Goal: Find contact information: Find contact information

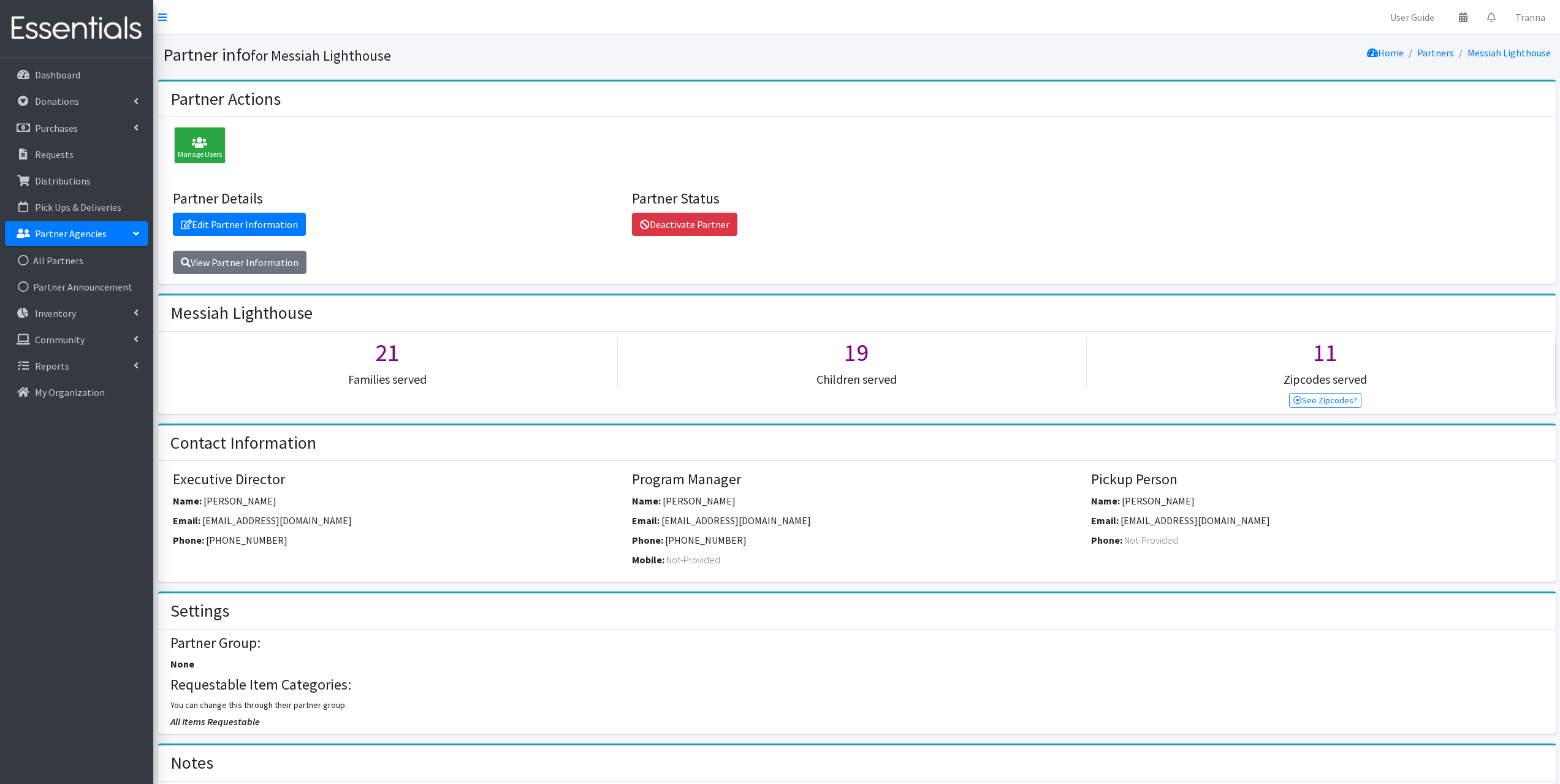
scroll to position [1777, 0]
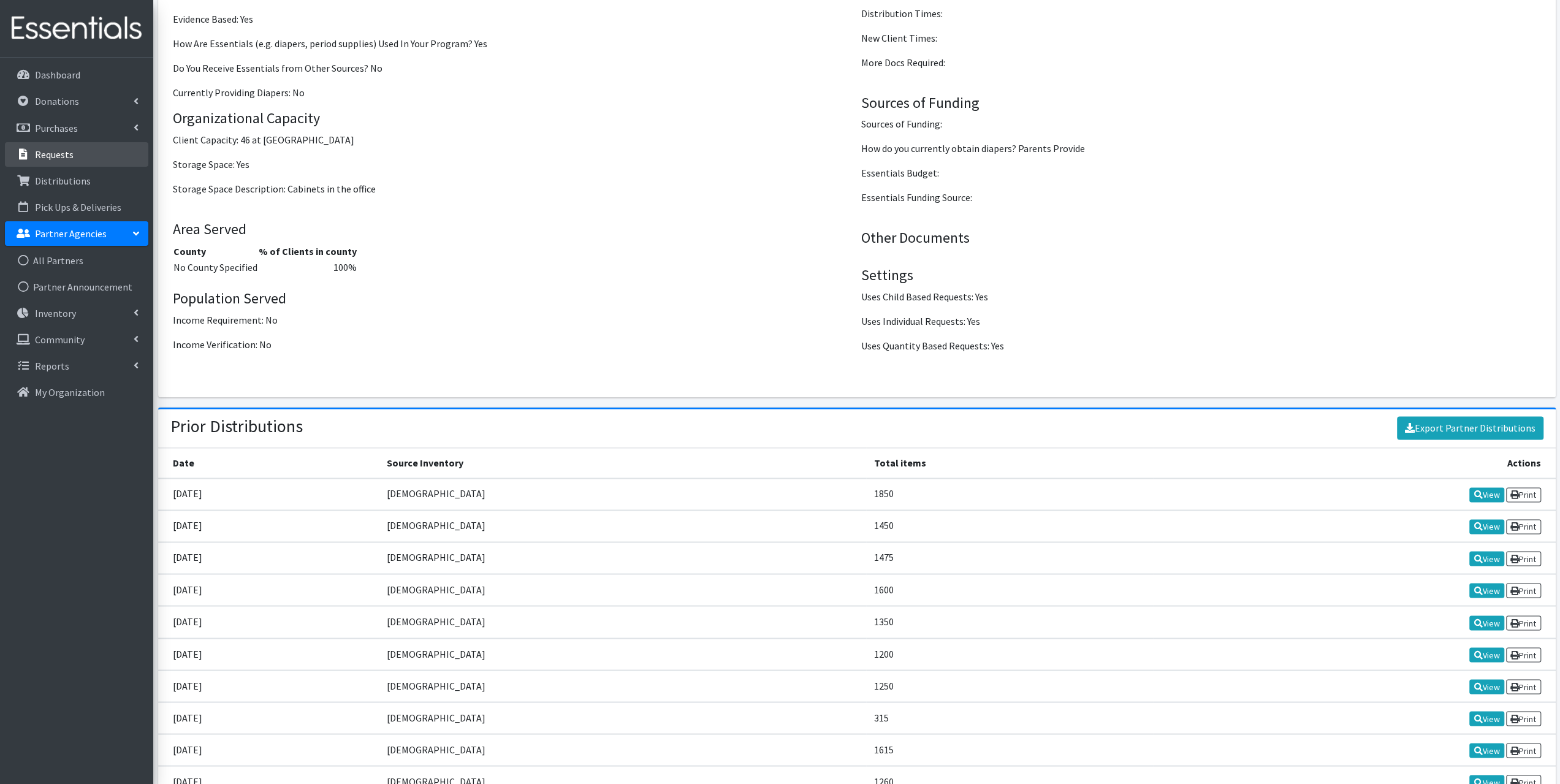
click at [88, 150] on link "Requests" at bounding box center [77, 154] width 143 height 25
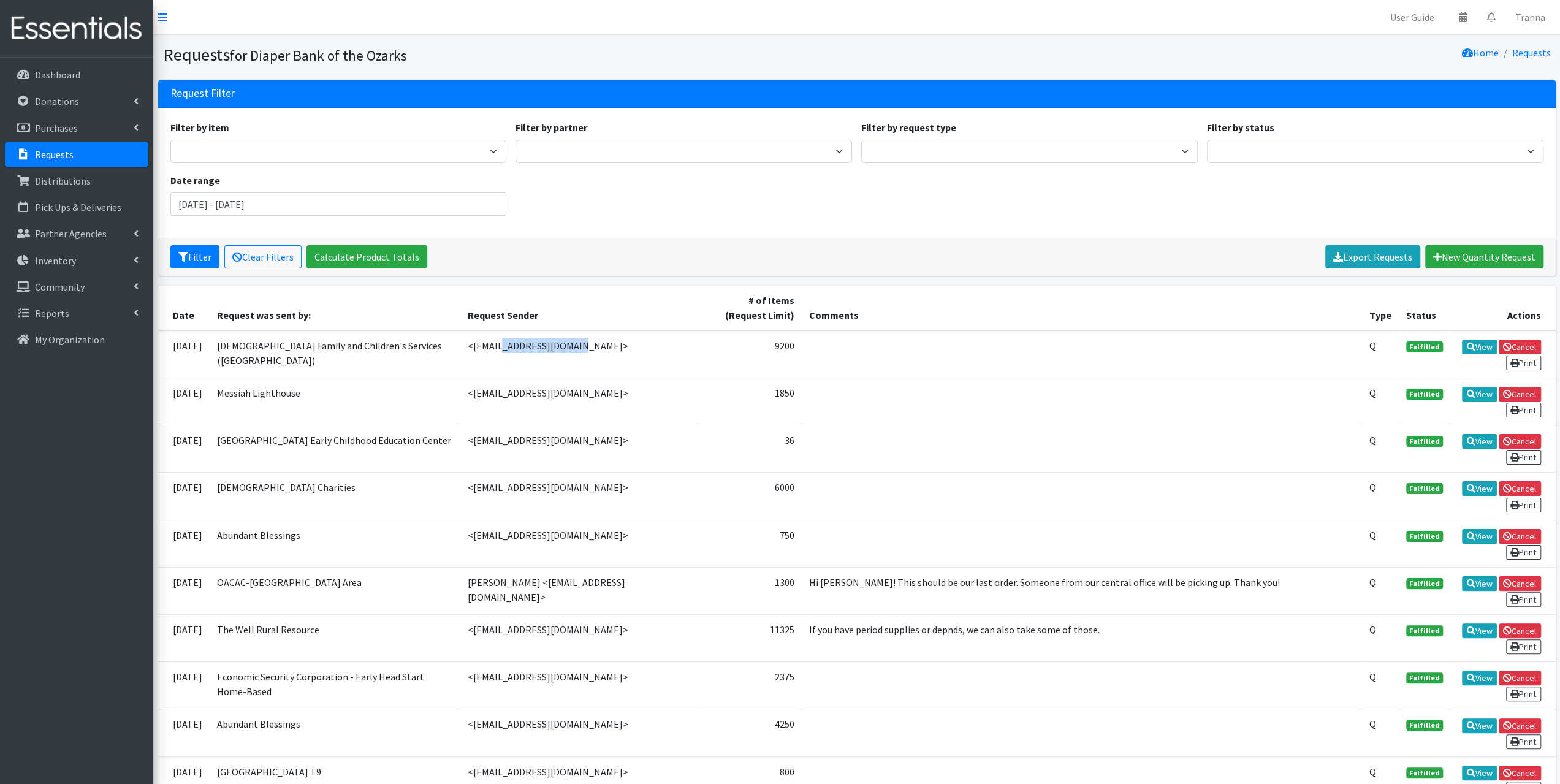
drag, startPoint x: 529, startPoint y: 345, endPoint x: 456, endPoint y: 344, distance: 73.0
click at [460, 344] on td "<[EMAIL_ADDRESS][DOMAIN_NAME]>" at bounding box center [579, 354] width 240 height 48
copy td "[EMAIL_ADDRESS][DOMAIN_NAME]"
drag, startPoint x: 594, startPoint y: 391, endPoint x: 460, endPoint y: 400, distance: 134.3
click at [460, 399] on td "<[EMAIL_ADDRESS][DOMAIN_NAME]>" at bounding box center [579, 401] width 240 height 47
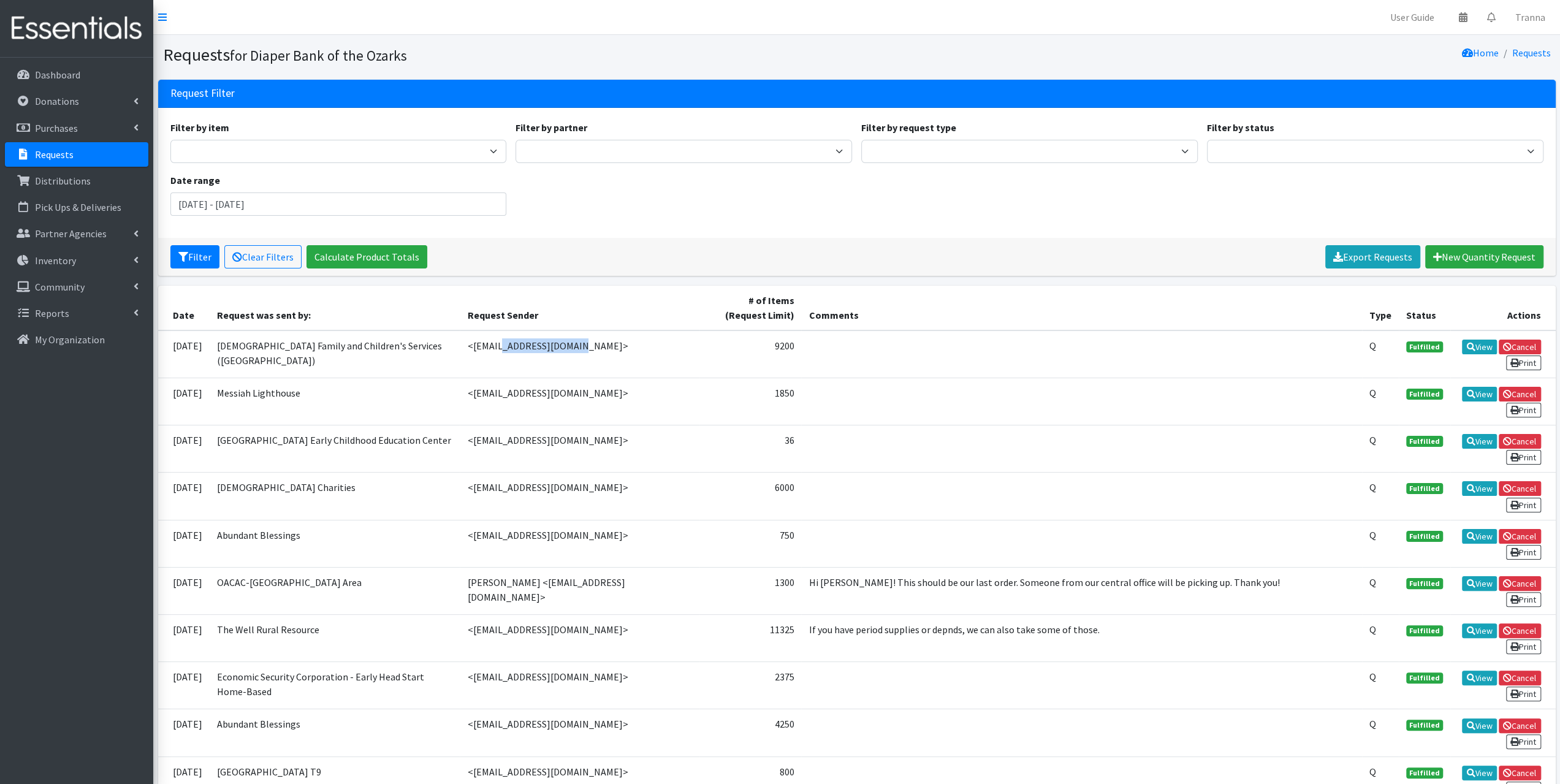
copy td "[EMAIL_ADDRESS][DOMAIN_NAME]"
drag, startPoint x: 535, startPoint y: 436, endPoint x: 455, endPoint y: 446, distance: 80.6
click at [460, 446] on td "<[EMAIL_ADDRESS][DOMAIN_NAME]>" at bounding box center [579, 449] width 240 height 47
copy td "[EMAIL_ADDRESS][DOMAIN_NAME]"
drag, startPoint x: 560, startPoint y: 482, endPoint x: 454, endPoint y: 479, distance: 106.0
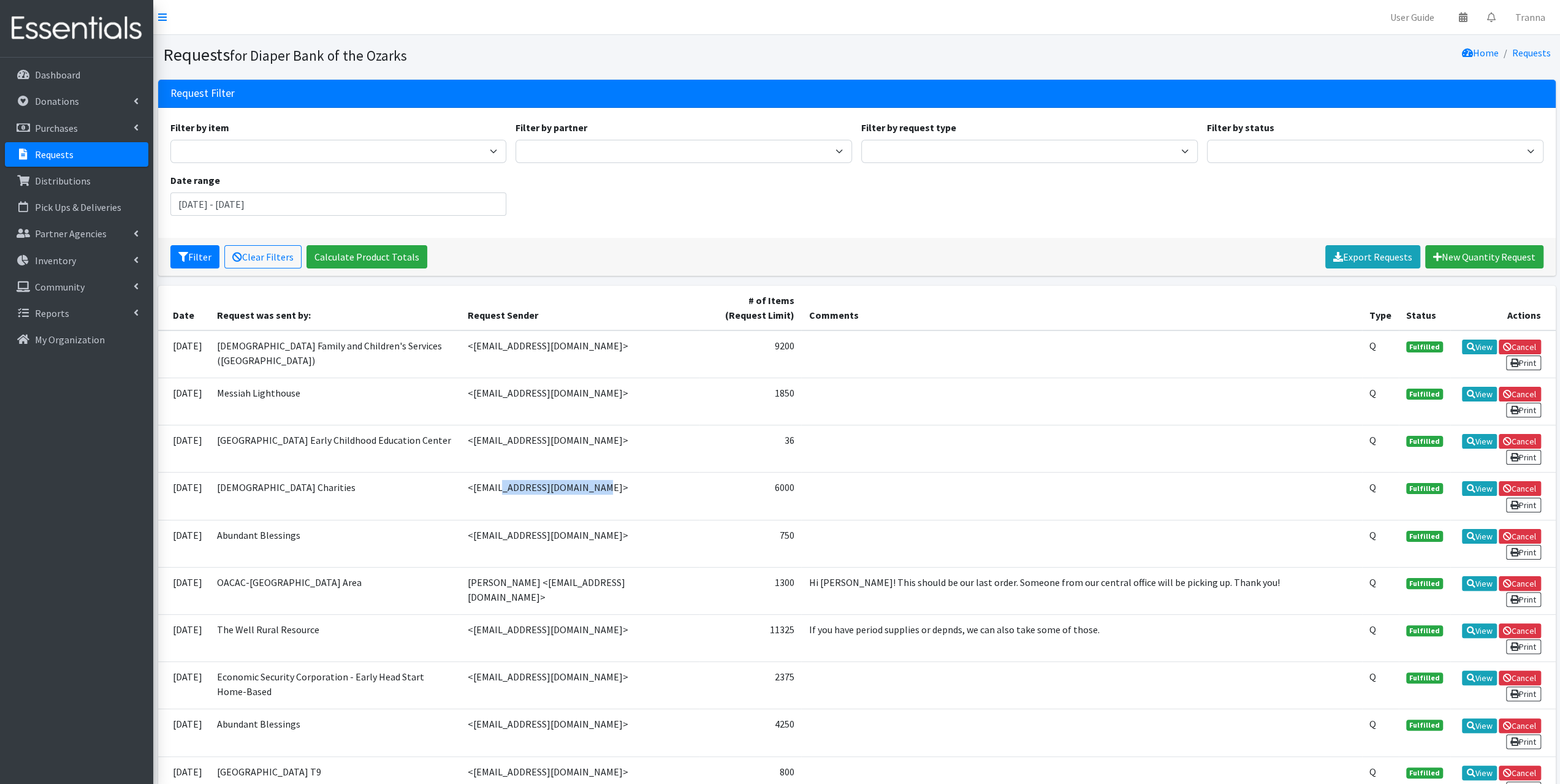
click at [460, 477] on td "<[EMAIL_ADDRESS][DOMAIN_NAME]>" at bounding box center [579, 496] width 240 height 47
copy td "[EMAIL_ADDRESS][DOMAIN_NAME]"
drag, startPoint x: 600, startPoint y: 526, endPoint x: 456, endPoint y: 532, distance: 144.1
click at [460, 532] on td "<[EMAIL_ADDRESS][DOMAIN_NAME]>" at bounding box center [579, 543] width 240 height 47
copy td "[EMAIL_ADDRESS][DOMAIN_NAME]"
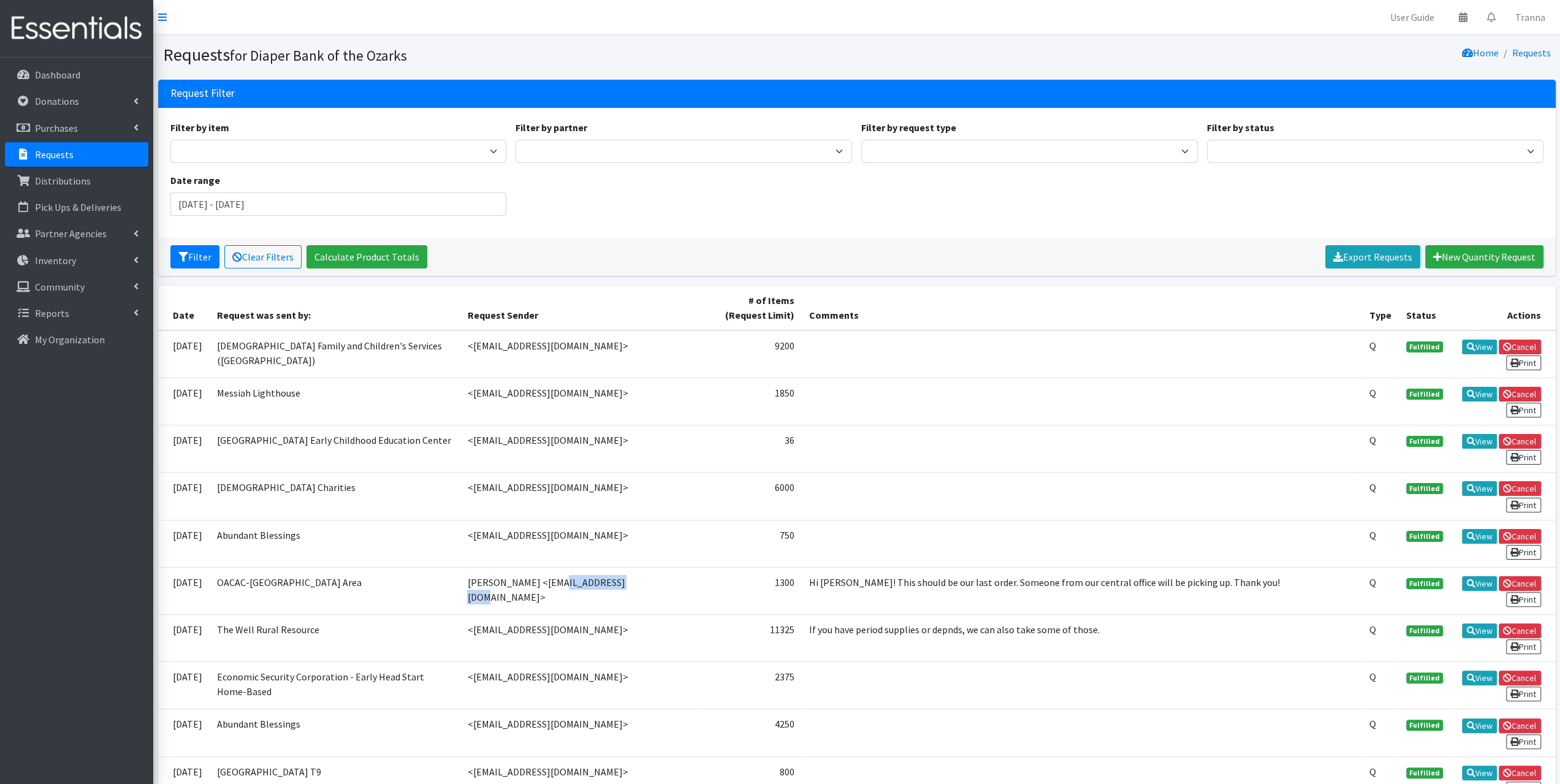
drag, startPoint x: 567, startPoint y: 576, endPoint x: 501, endPoint y: 582, distance: 66.3
click at [501, 582] on td "[PERSON_NAME] <[EMAIL_ADDRESS][DOMAIN_NAME]>" at bounding box center [579, 590] width 240 height 47
copy td "[EMAIL_ADDRESS][DOMAIN_NAME]"
drag, startPoint x: 591, startPoint y: 620, endPoint x: 456, endPoint y: 634, distance: 135.7
click at [460, 634] on td "<[EMAIL_ADDRESS][DOMAIN_NAME]>" at bounding box center [579, 637] width 240 height 47
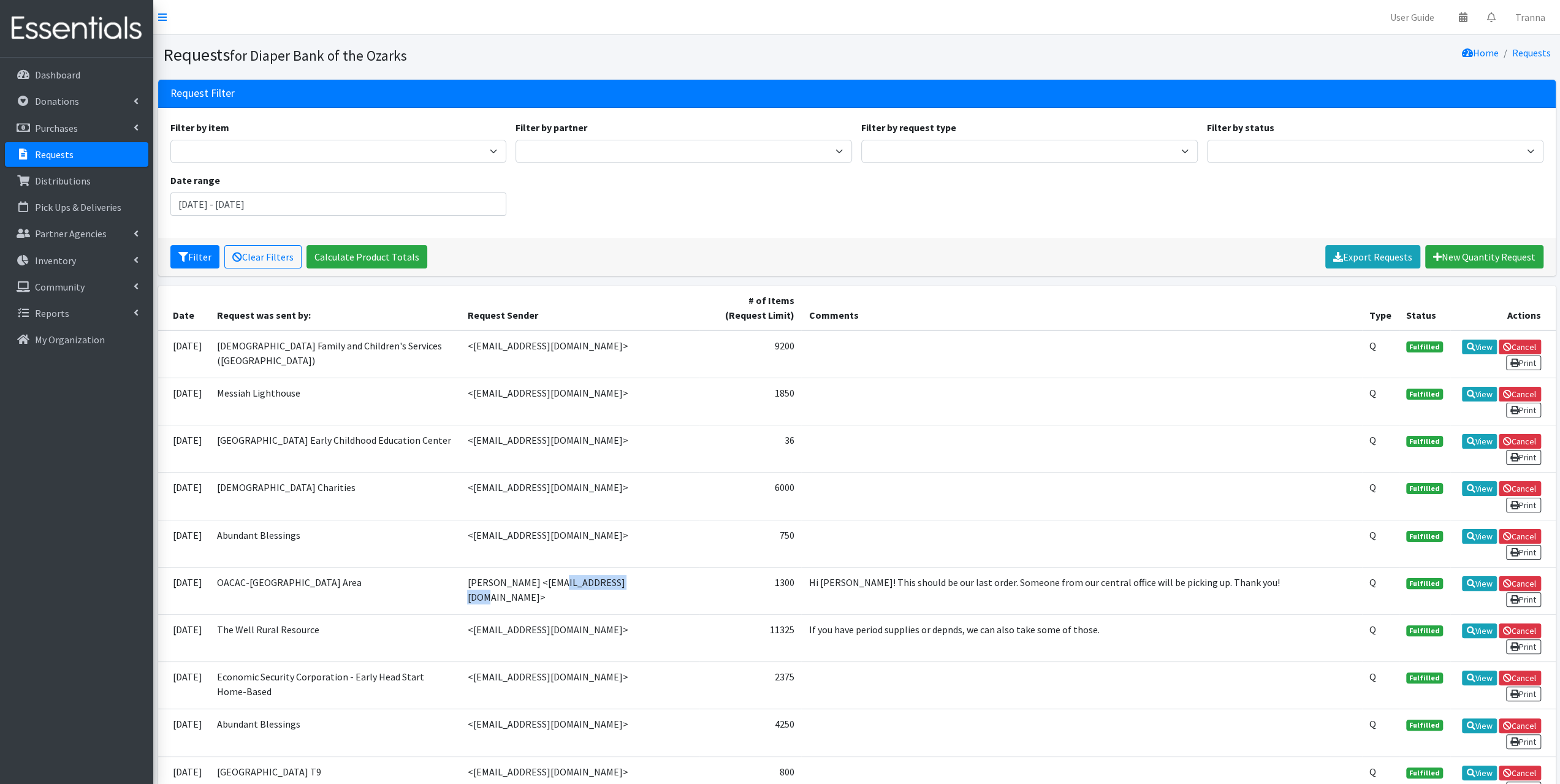
copy td "[EMAIL_ADDRESS][DOMAIN_NAME]"
drag, startPoint x: 540, startPoint y: 665, endPoint x: 455, endPoint y: 675, distance: 85.6
click at [460, 675] on td "<[EMAIL_ADDRESS][DOMAIN_NAME]>" at bounding box center [579, 685] width 240 height 47
copy td "[EMAIL_ADDRESS][DOMAIN_NAME]"
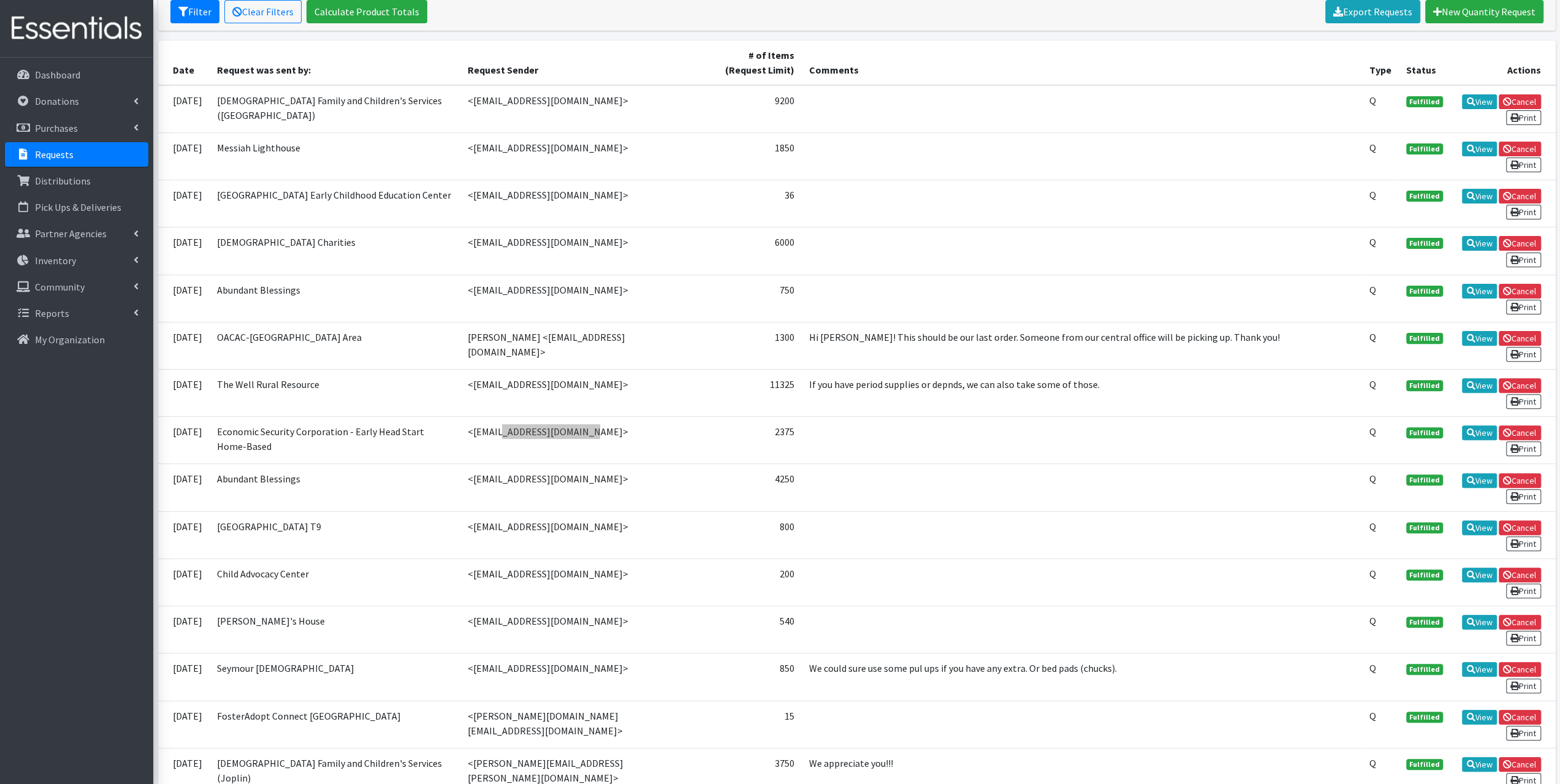
scroll to position [306, 0]
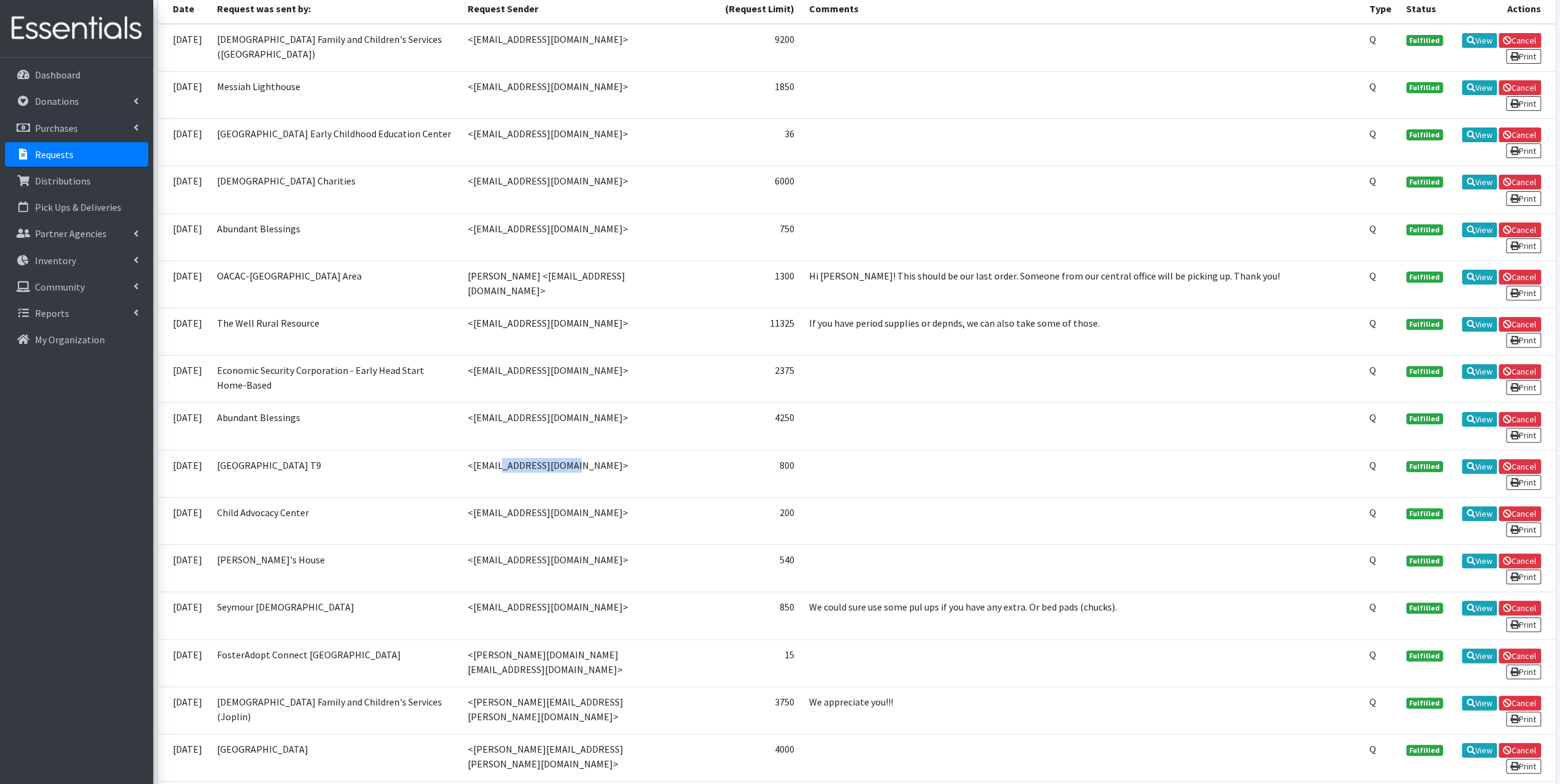
drag, startPoint x: 525, startPoint y: 450, endPoint x: 453, endPoint y: 451, distance: 72.0
click at [460, 451] on td "<[EMAIL_ADDRESS][DOMAIN_NAME]>" at bounding box center [579, 473] width 240 height 47
copy td "[EMAIL_ADDRESS][DOMAIN_NAME]"
drag, startPoint x: 613, startPoint y: 497, endPoint x: 455, endPoint y: 508, distance: 158.4
click at [460, 508] on td "<[EMAIL_ADDRESS][DOMAIN_NAME]>" at bounding box center [579, 520] width 240 height 47
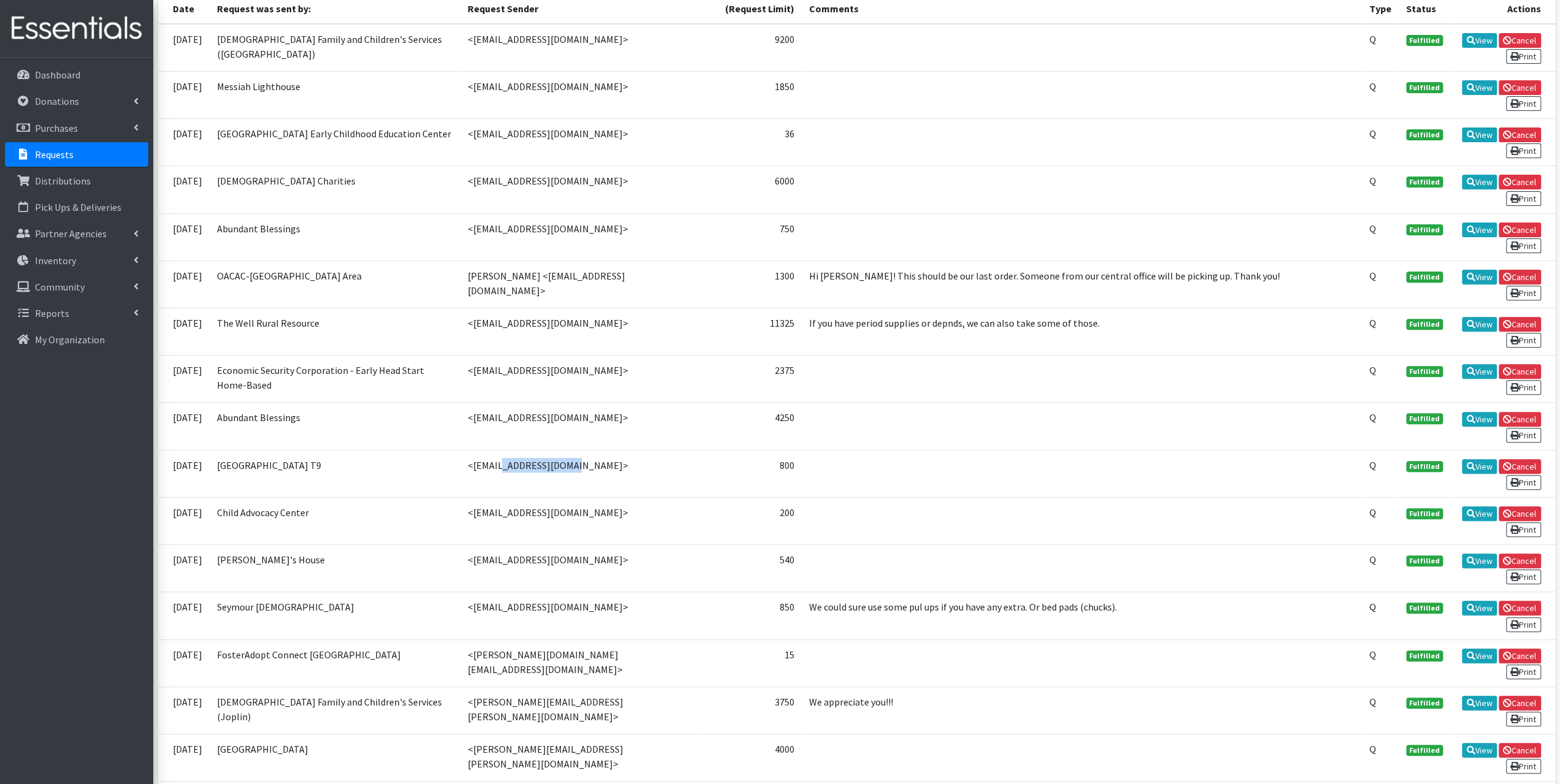
copy td "[EMAIL_ADDRESS][DOMAIN_NAME]"
drag, startPoint x: 562, startPoint y: 545, endPoint x: 456, endPoint y: 544, distance: 106.0
click at [460, 545] on td "<[EMAIL_ADDRESS][DOMAIN_NAME]>" at bounding box center [579, 568] width 240 height 47
drag, startPoint x: 552, startPoint y: 588, endPoint x: 456, endPoint y: 597, distance: 96.4
click at [460, 597] on td "<[EMAIL_ADDRESS][DOMAIN_NAME]>" at bounding box center [579, 615] width 240 height 47
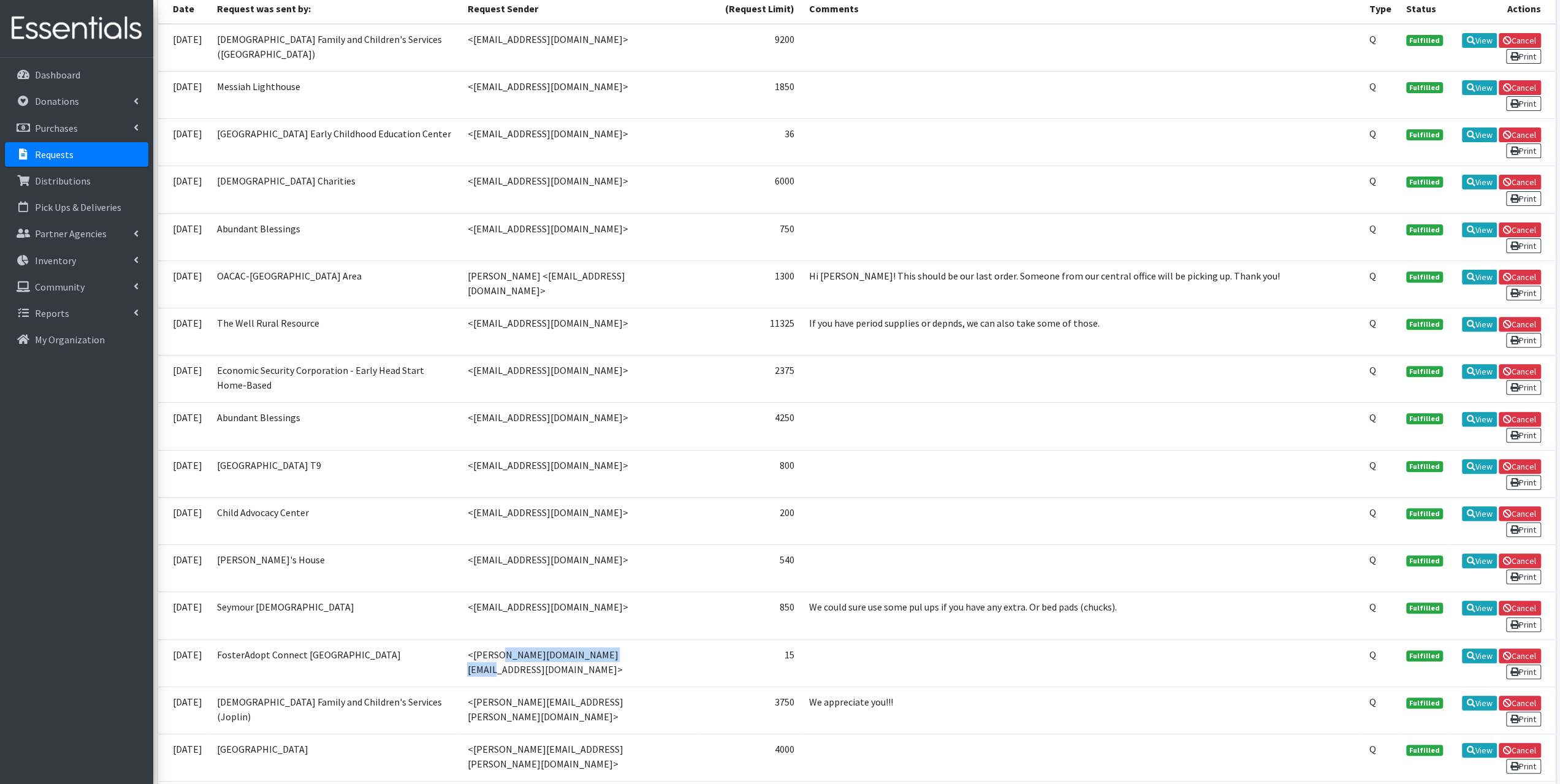
drag, startPoint x: 577, startPoint y: 634, endPoint x: 459, endPoint y: 639, distance: 118.1
click at [460, 642] on td "<[PERSON_NAME][DOMAIN_NAME][EMAIL_ADDRESS][DOMAIN_NAME]>" at bounding box center [579, 662] width 240 height 47
